Goal: Task Accomplishment & Management: Manage account settings

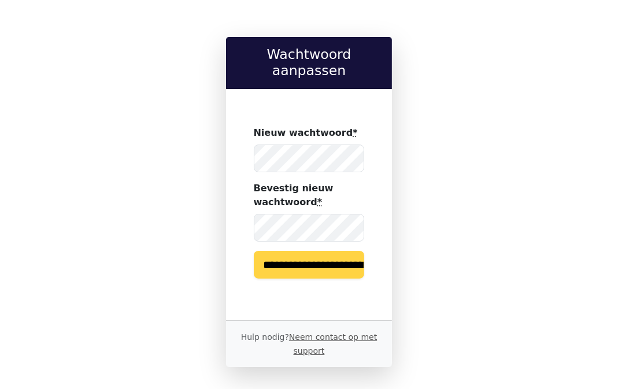
click at [312, 251] on input "**********" at bounding box center [309, 265] width 111 height 28
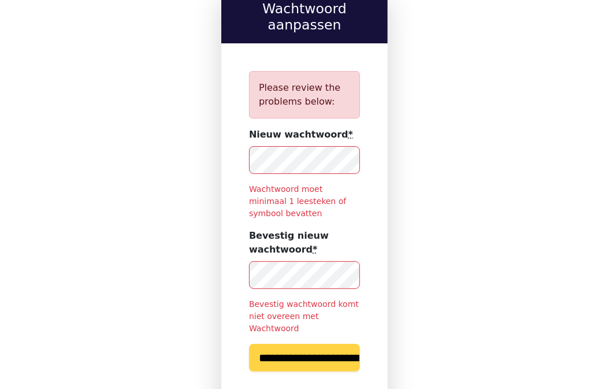
scroll to position [102, 0]
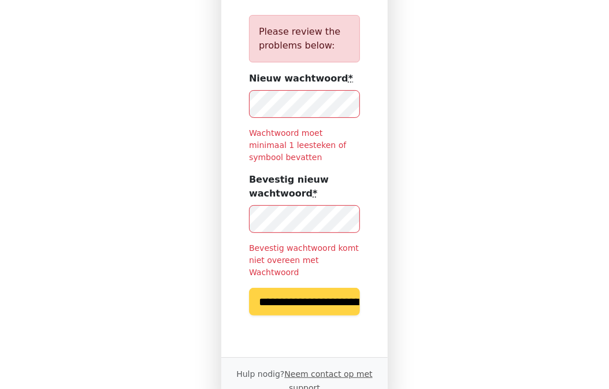
click at [320, 288] on input "**********" at bounding box center [304, 302] width 111 height 28
